Goal: Information Seeking & Learning: Learn about a topic

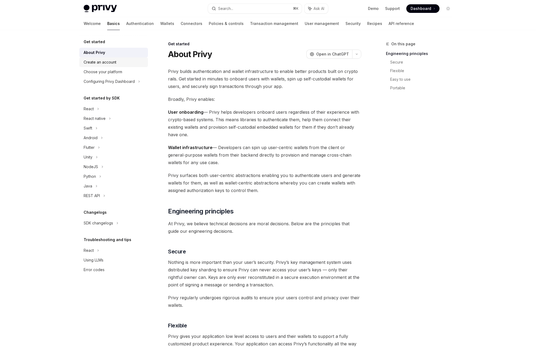
click at [96, 62] on div "Create an account" at bounding box center [100, 62] width 33 height 6
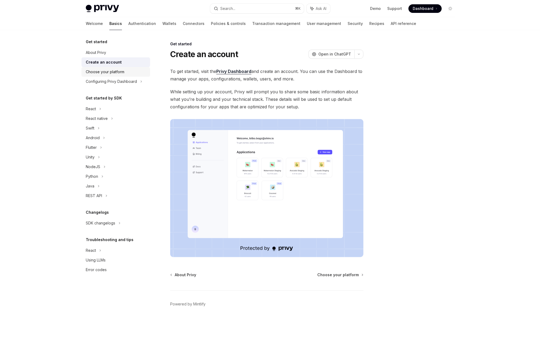
click at [123, 71] on div "Choose your platform" at bounding box center [105, 72] width 39 height 6
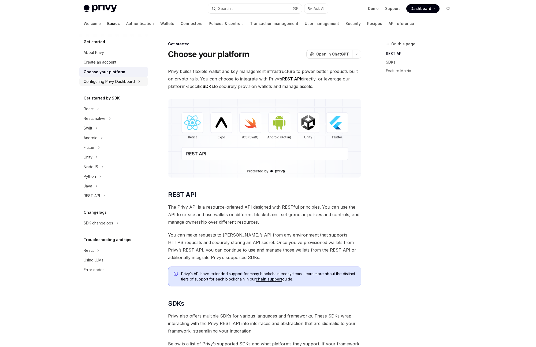
click at [120, 82] on div "Configuring Privy Dashboard" at bounding box center [109, 81] width 51 height 6
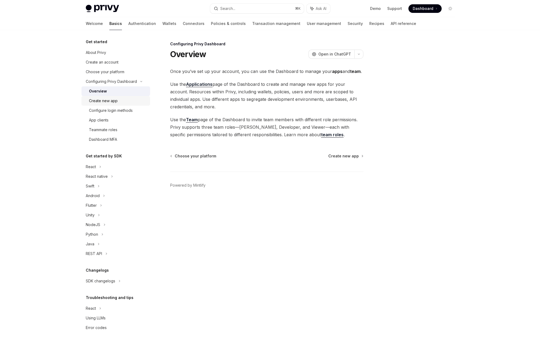
click at [93, 101] on div "Create new app" at bounding box center [103, 100] width 29 height 6
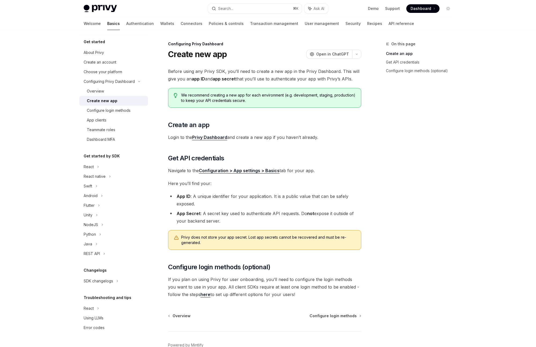
scroll to position [31, 0]
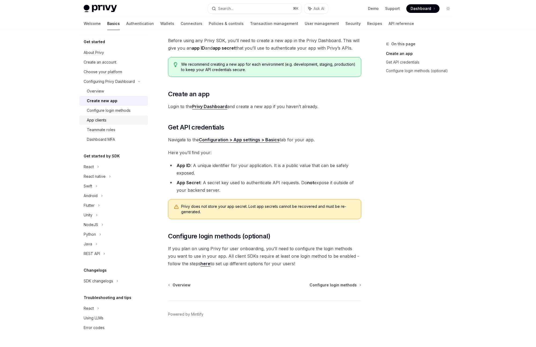
click at [110, 115] on link "App clients" at bounding box center [113, 120] width 69 height 10
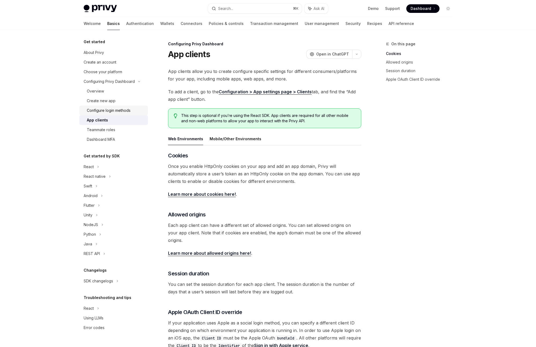
click at [107, 106] on link "Configure login methods" at bounding box center [113, 111] width 69 height 10
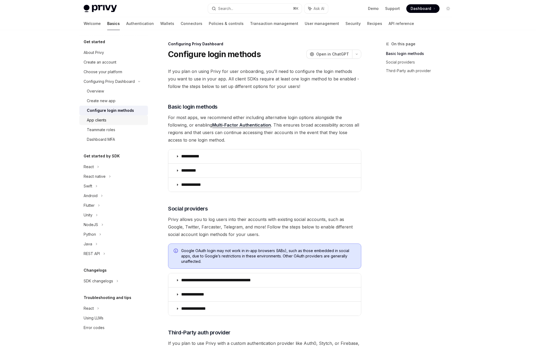
click at [89, 116] on link "App clients" at bounding box center [113, 120] width 69 height 10
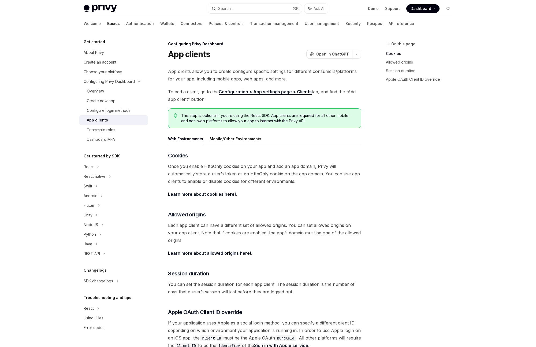
scroll to position [82, 0]
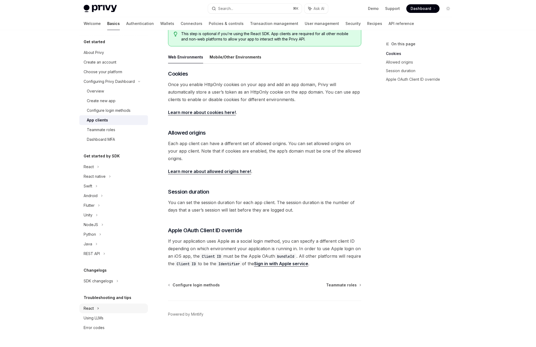
click at [87, 310] on div "React" at bounding box center [89, 308] width 10 height 6
type textarea "*"
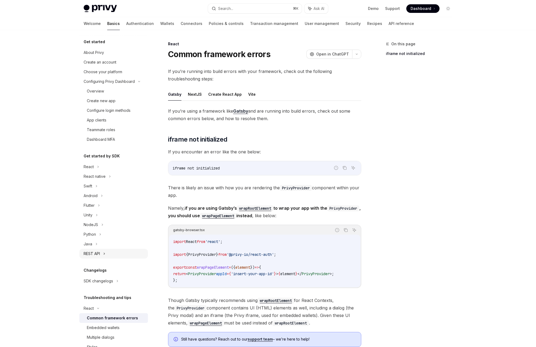
scroll to position [44, 0]
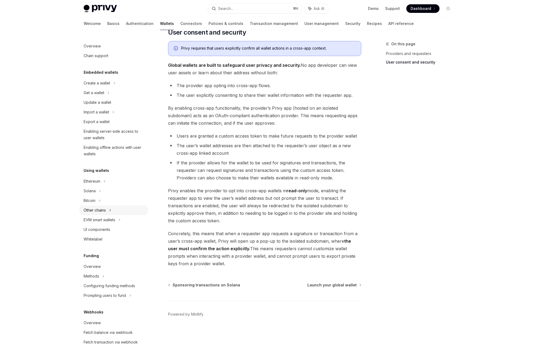
scroll to position [117, 0]
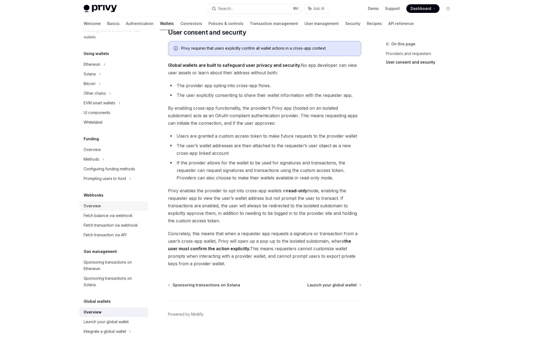
click at [90, 207] on div "Overview" at bounding box center [92, 205] width 17 height 6
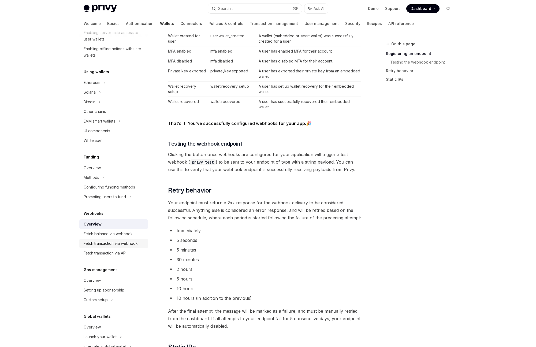
scroll to position [114, 0]
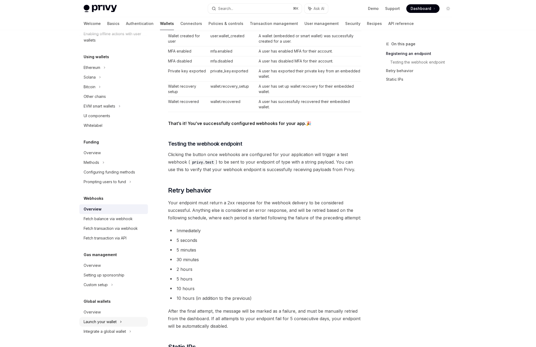
click at [96, 323] on div "Launch your wallet" at bounding box center [100, 321] width 33 height 6
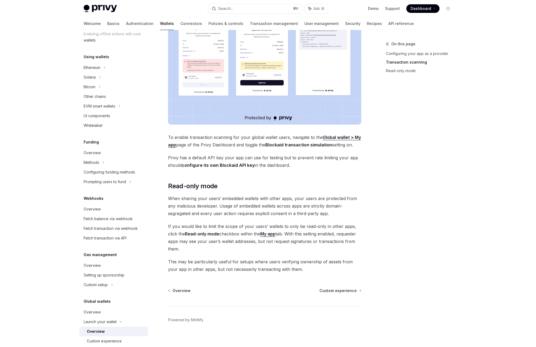
scroll to position [133, 0]
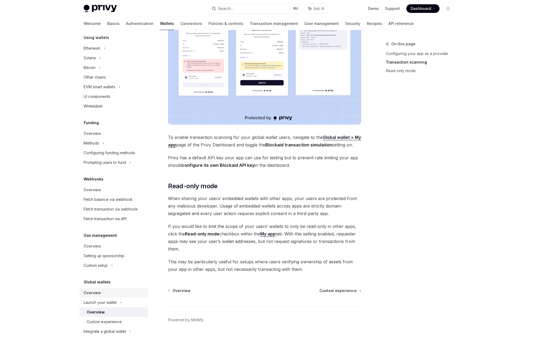
click at [93, 295] on div "Overview" at bounding box center [92, 292] width 17 height 6
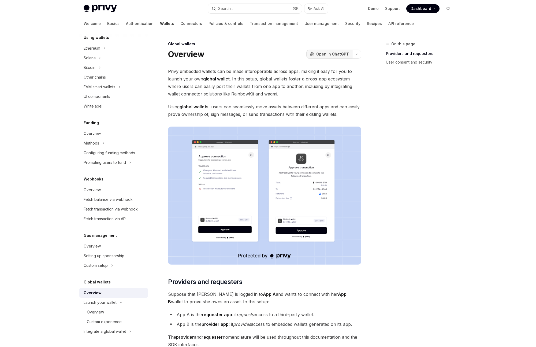
click at [326, 55] on span "Open in ChatGPT" at bounding box center [332, 53] width 33 height 5
click at [62, 33] on div "Privy Docs home page Search... ⌘ K Ask AI Demo Support Dashboard Dashboard Sear…" at bounding box center [268, 339] width 536 height 679
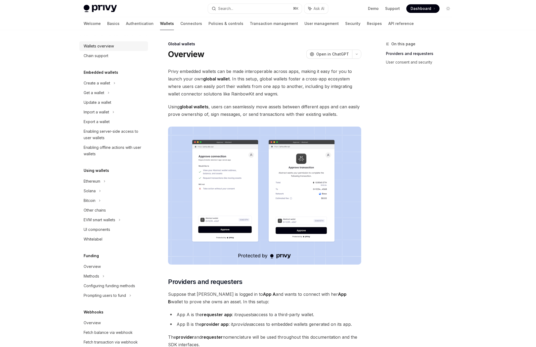
click at [92, 46] on div "Wallets overview" at bounding box center [99, 46] width 30 height 6
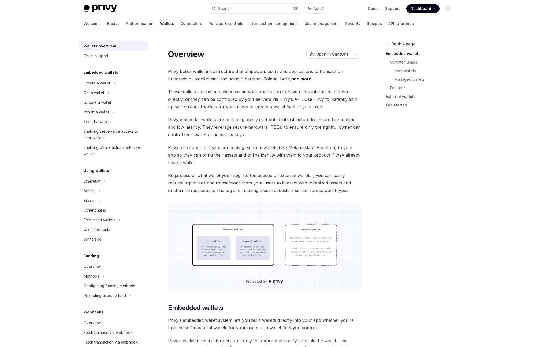
click at [131, 248] on div "Wallets overview Chain support Embedded wallets Create a wallet Get a wallet Up…" at bounding box center [113, 254] width 69 height 430
click at [104, 131] on div "Enabling server-side access to user wallets" at bounding box center [114, 134] width 61 height 13
type textarea "*"
